Goal: Task Accomplishment & Management: Manage account settings

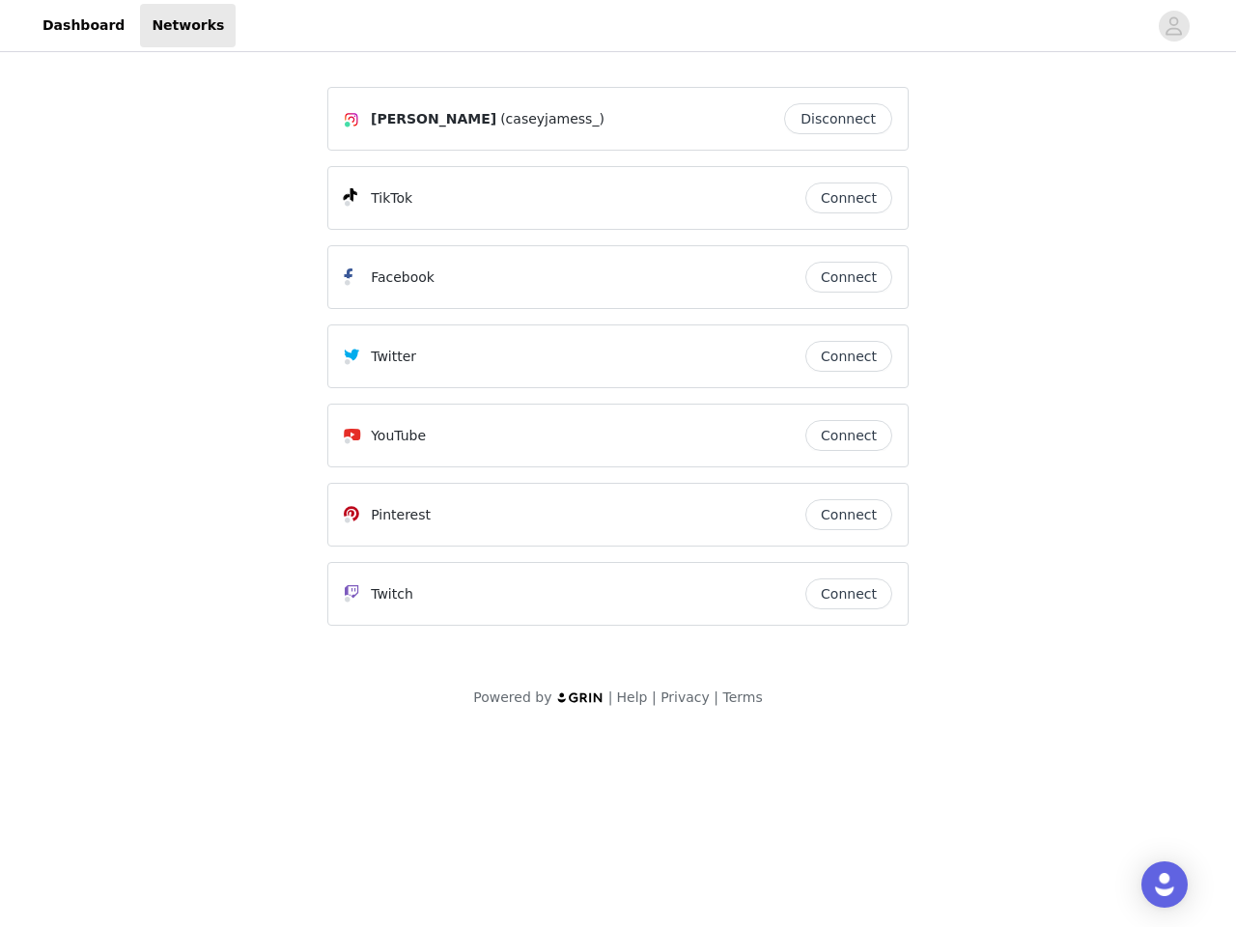
click at [618, 365] on div "Twitter" at bounding box center [574, 356] width 461 height 23
click at [618, 26] on div at bounding box center [691, 25] width 911 height 43
click at [1174, 26] on icon "avatar" at bounding box center [1173, 26] width 18 height 31
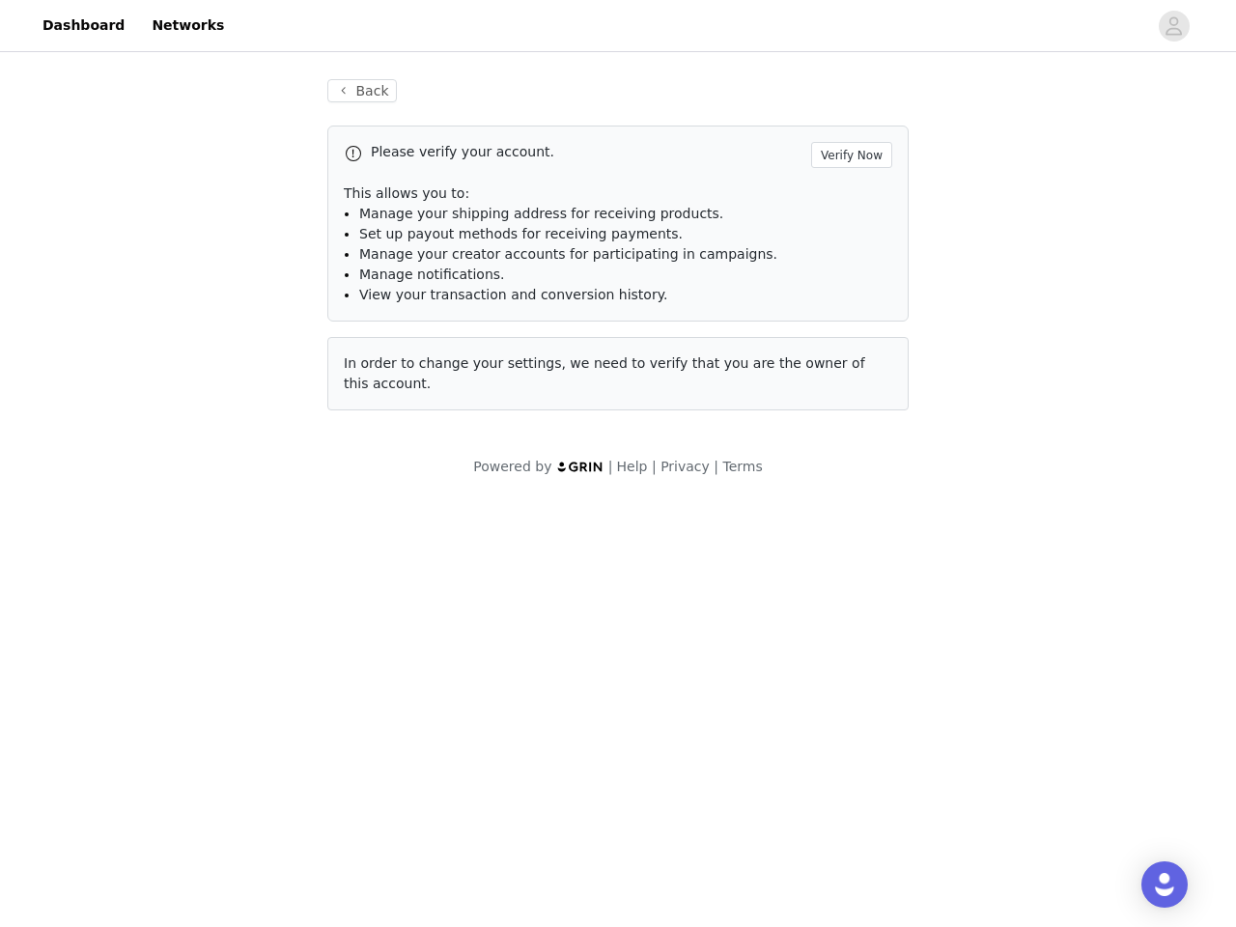
click at [843, 119] on div "Back Please verify your account. Verify Now This allows you to: Manage your shi…" at bounding box center [618, 245] width 628 height 378
click at [849, 198] on p "This allows you to:" at bounding box center [618, 193] width 548 height 20
